Goal: Task Accomplishment & Management: Use online tool/utility

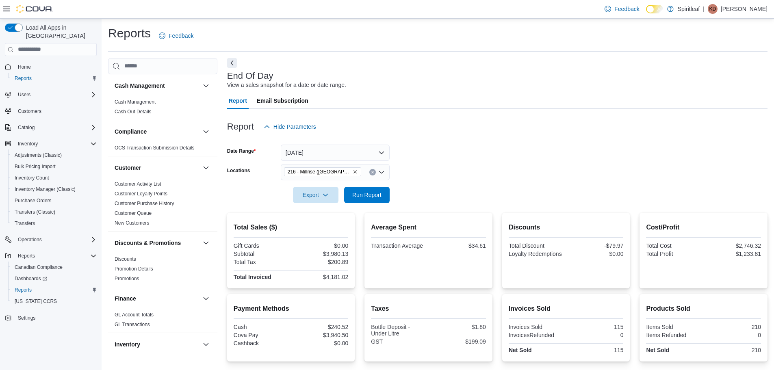
scroll to position [76, 0]
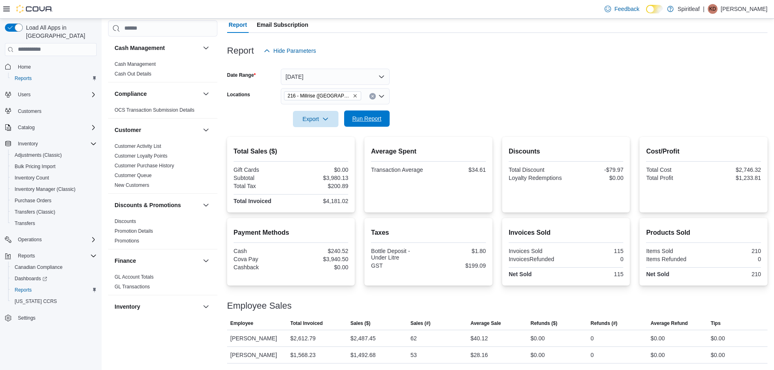
click at [374, 117] on span "Run Report" at bounding box center [366, 119] width 29 height 8
